Goal: Transaction & Acquisition: Download file/media

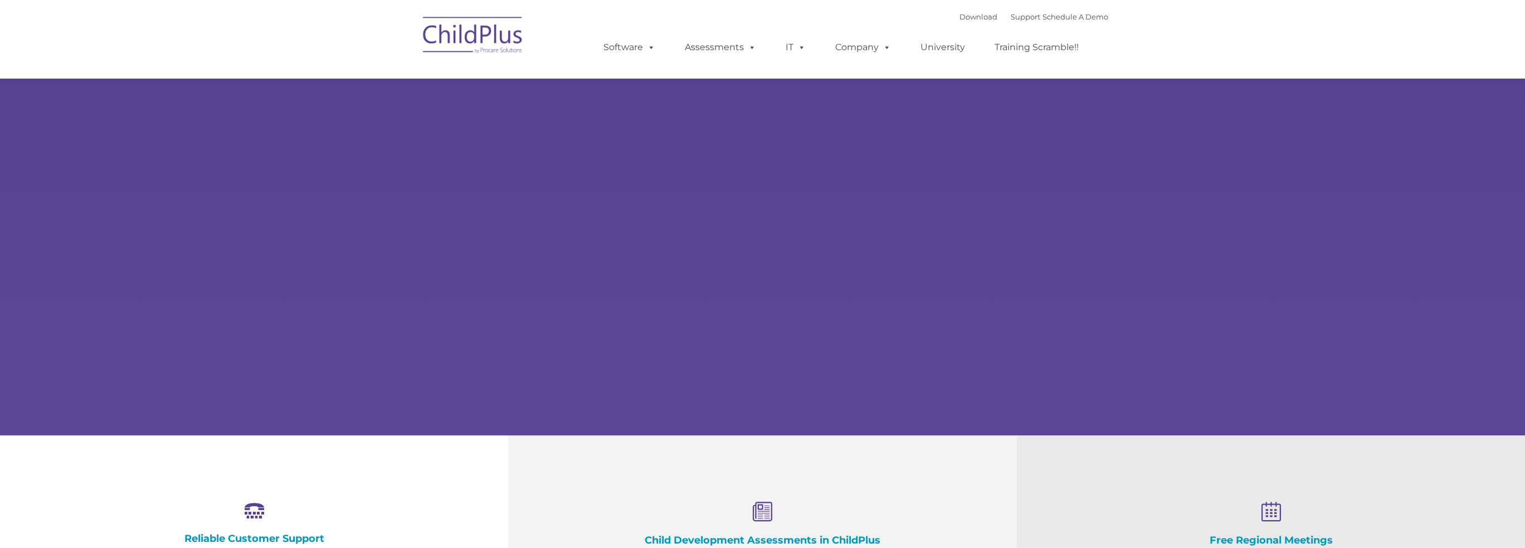
select select "MEDIUM"
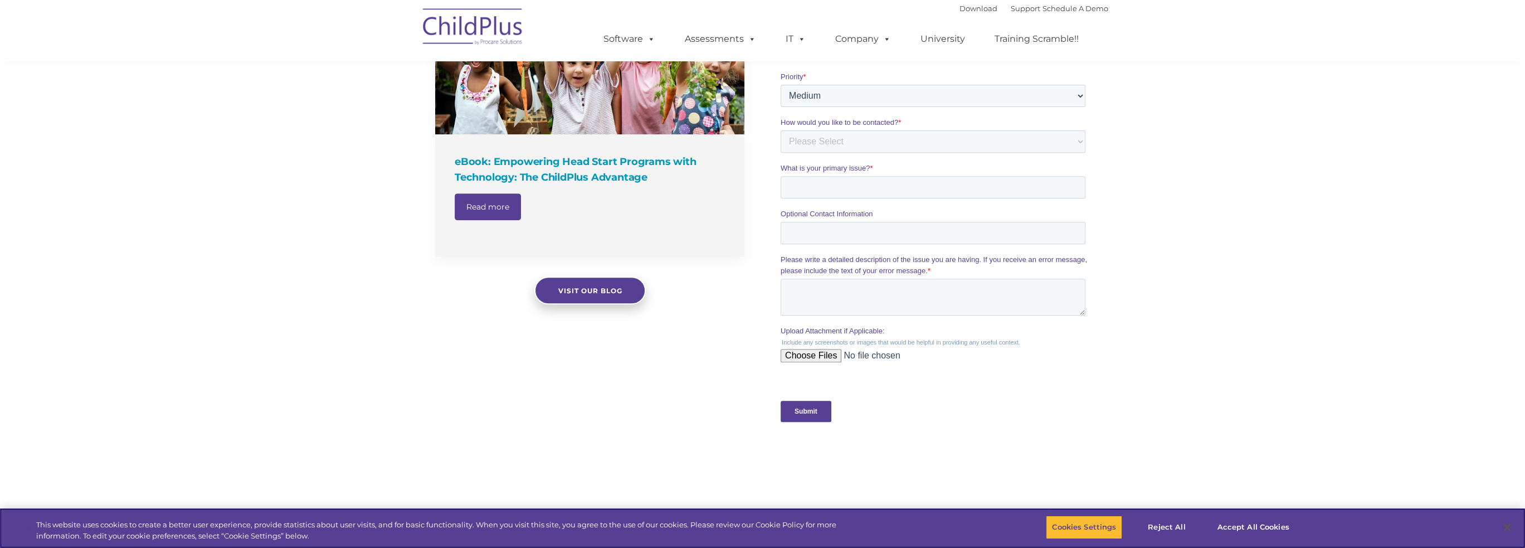
scroll to position [805, 0]
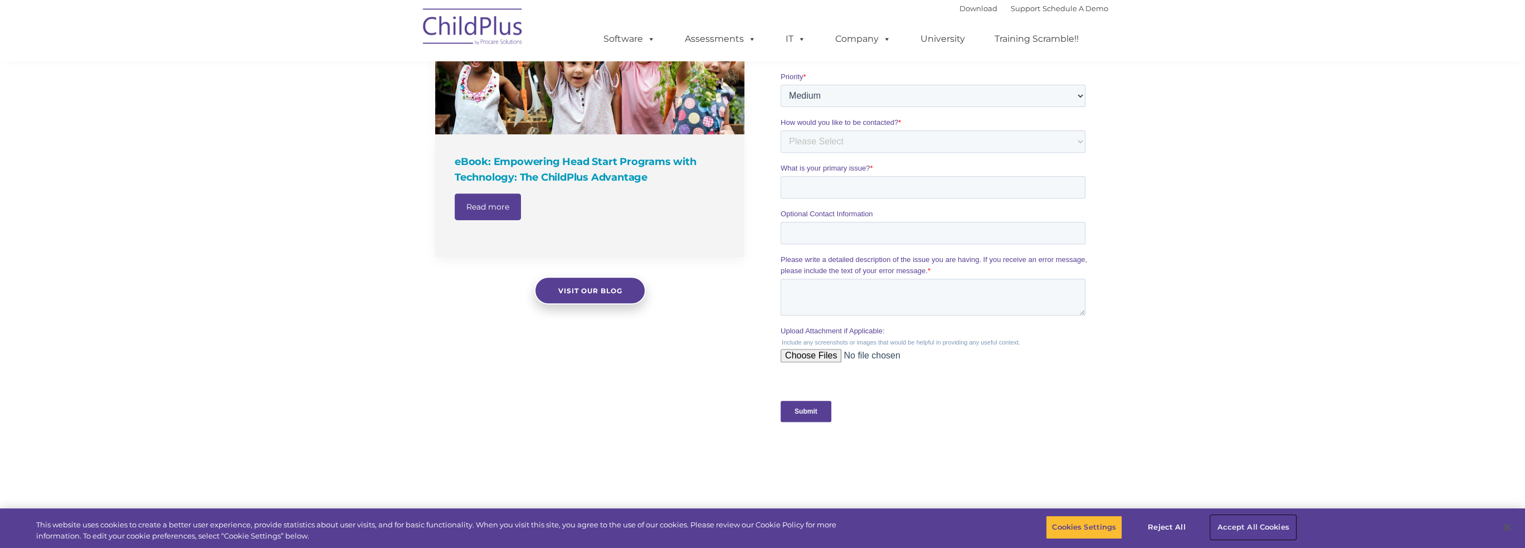
click at [1233, 524] on button "Accept All Cookies" at bounding box center [1253, 526] width 84 height 23
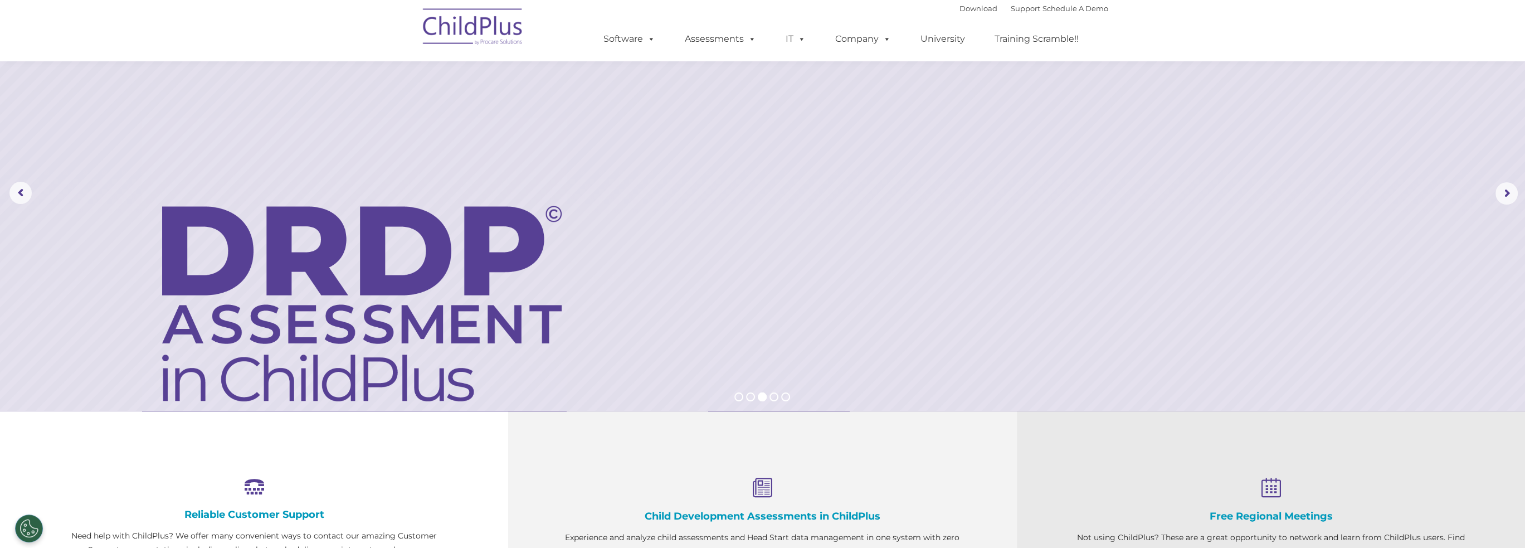
scroll to position [0, 0]
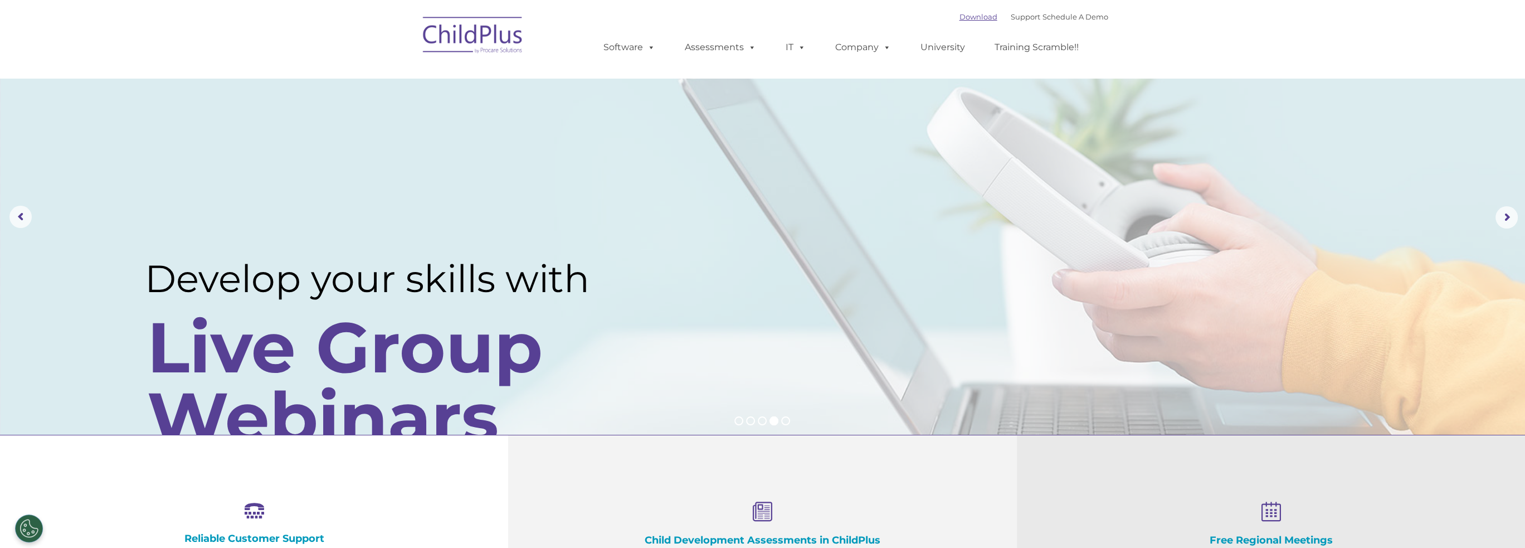
click at [965, 14] on link "Download" at bounding box center [979, 16] width 38 height 9
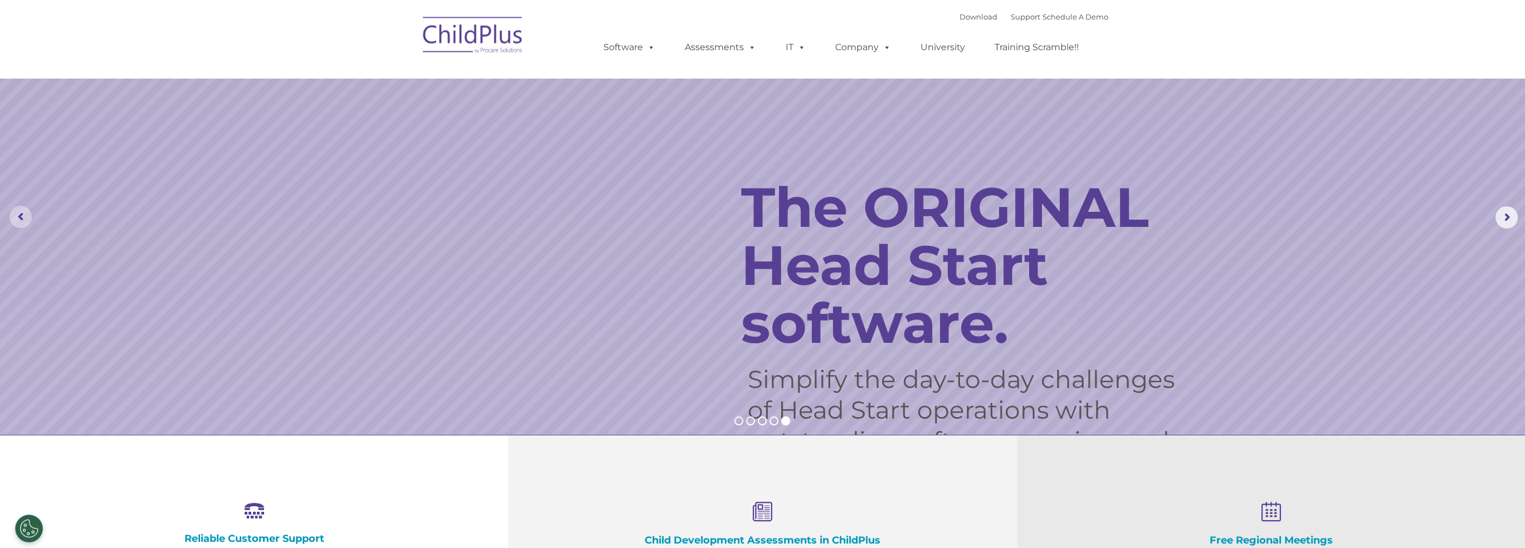
click at [21, 225] on rs-arrow at bounding box center [20, 217] width 22 height 22
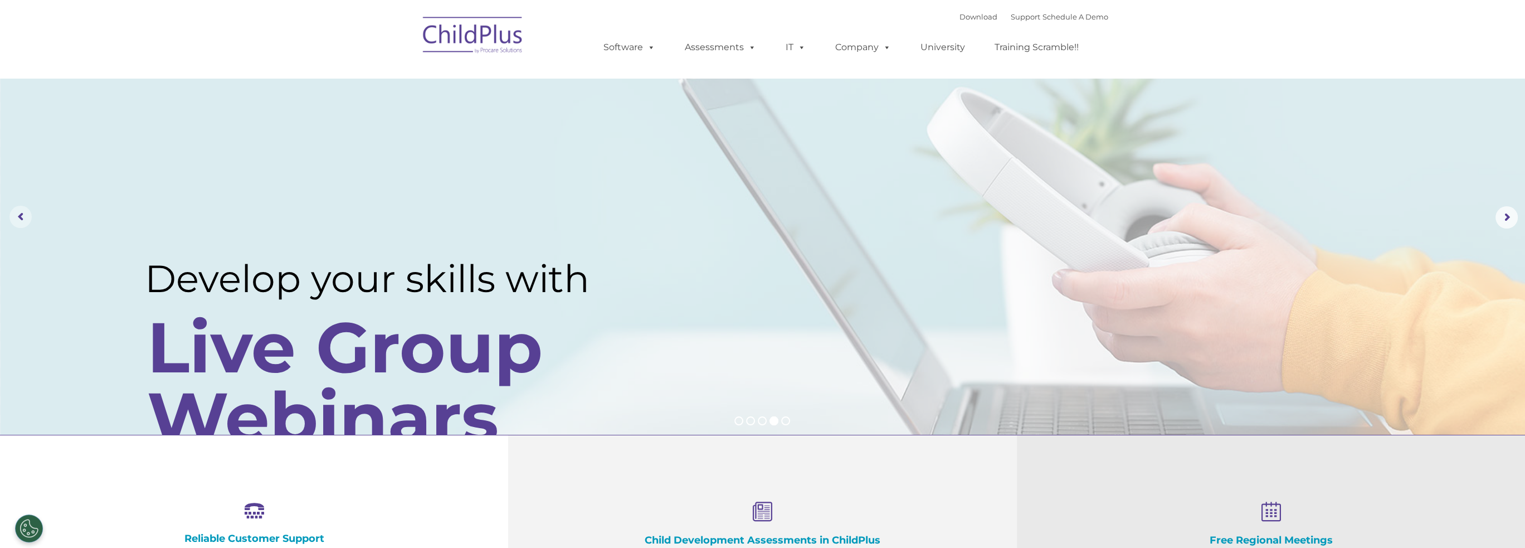
click at [21, 225] on rs-arrow at bounding box center [20, 217] width 22 height 22
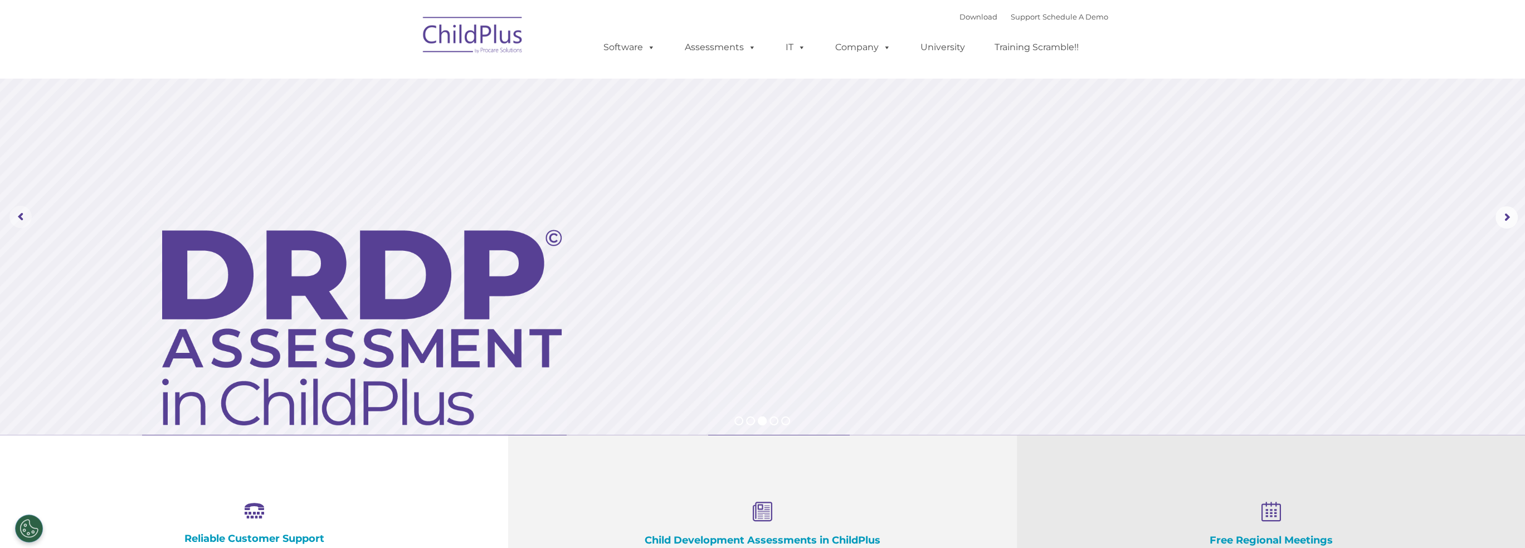
click at [14, 211] on rs-arrow at bounding box center [20, 217] width 22 height 22
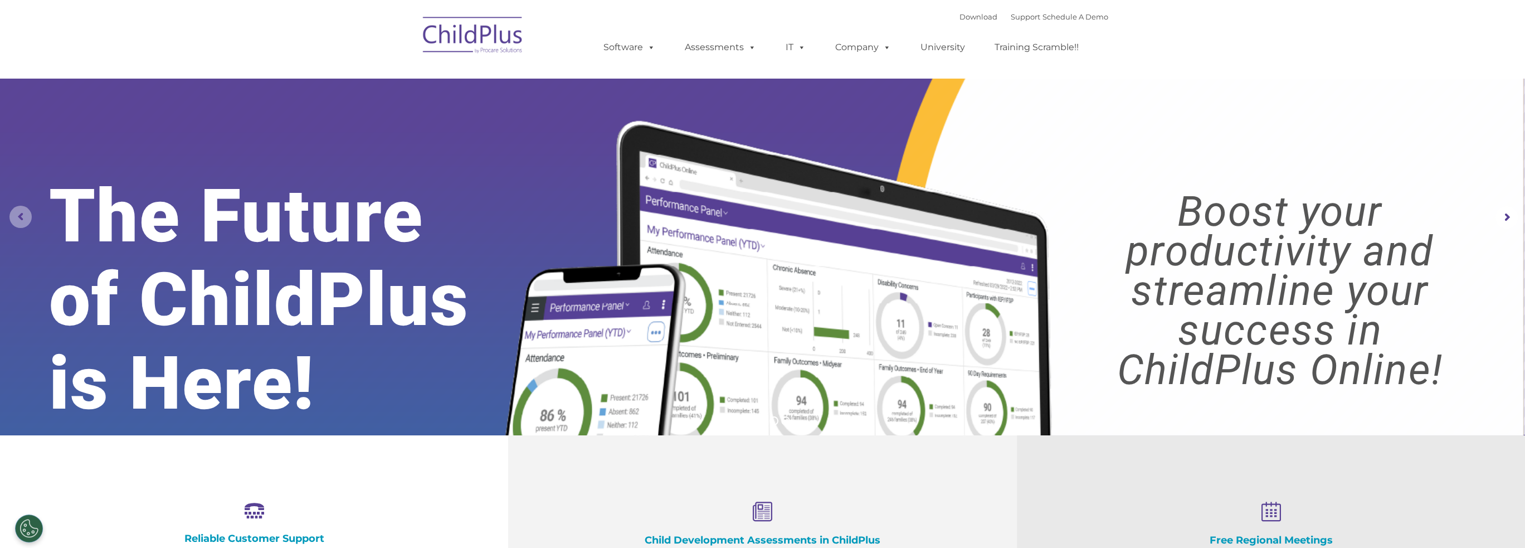
click at [14, 211] on rs-arrow at bounding box center [20, 217] width 22 height 22
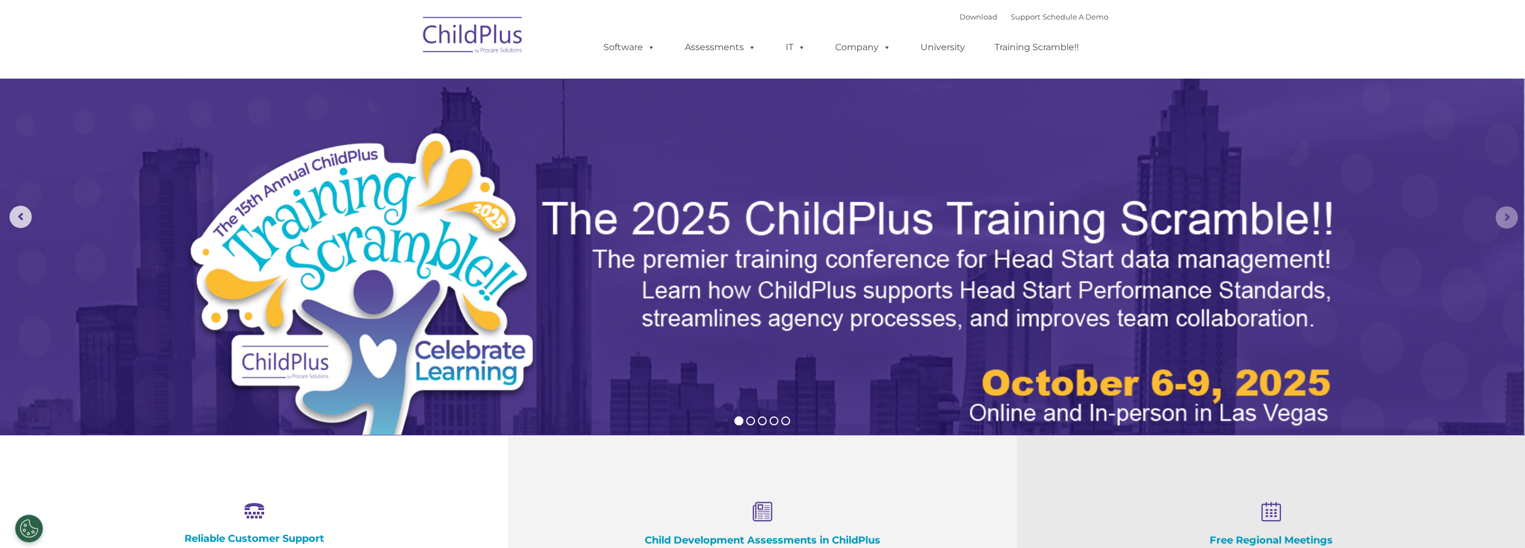
click at [1505, 220] on rs-arrow at bounding box center [1507, 217] width 22 height 22
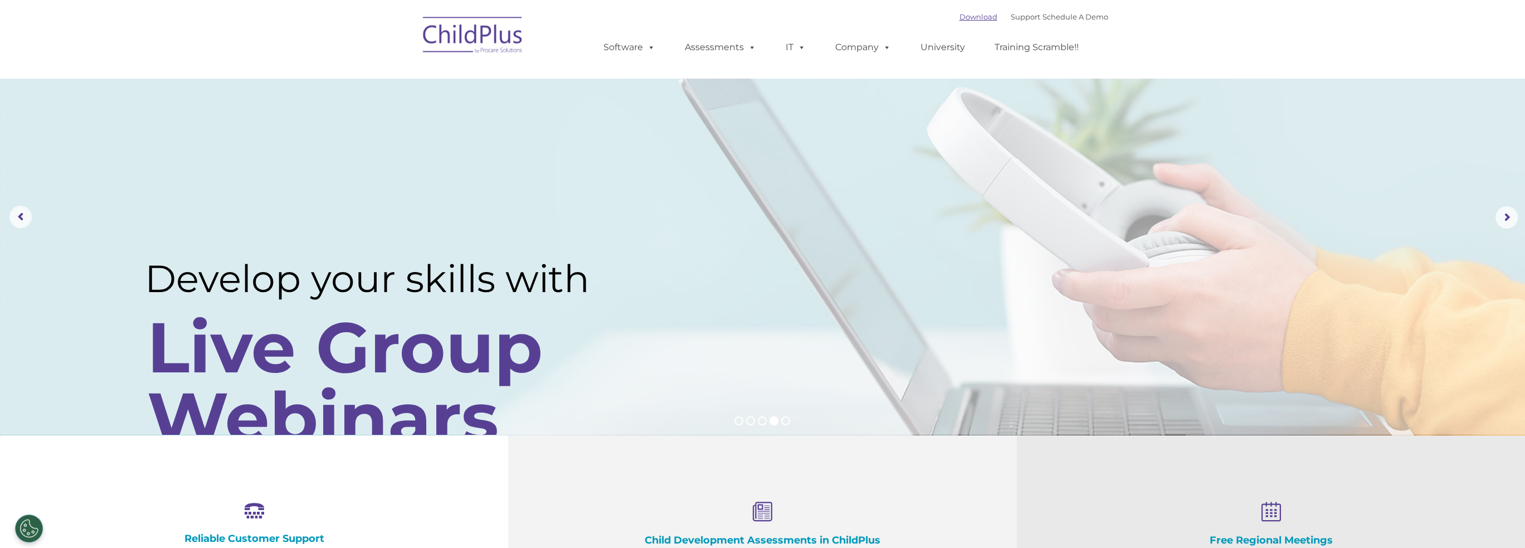
click at [966, 17] on link "Download" at bounding box center [979, 16] width 38 height 9
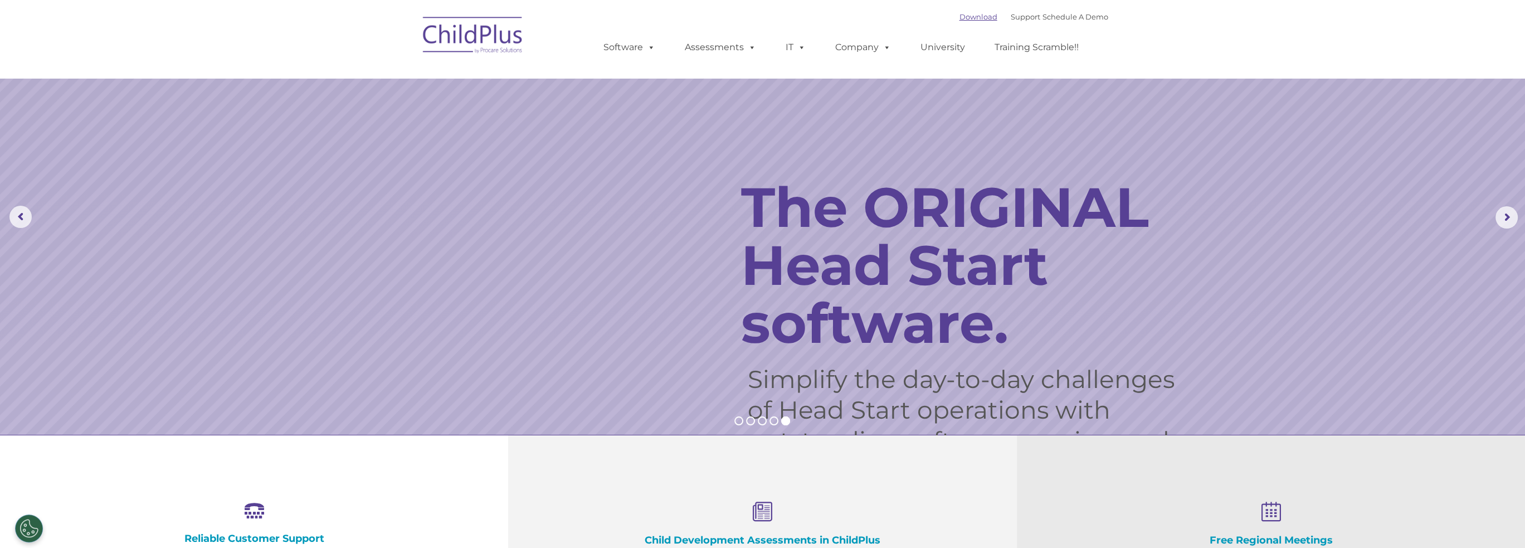
click at [960, 15] on link "Download" at bounding box center [979, 16] width 38 height 9
